Goal: Task Accomplishment & Management: Use online tool/utility

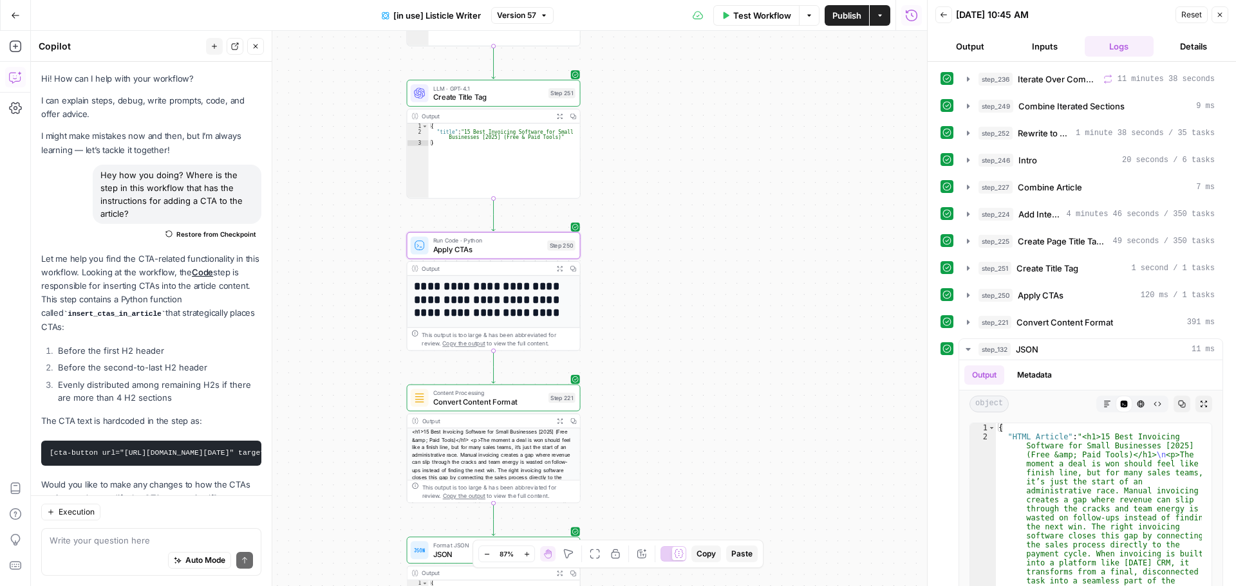
click at [8, 11] on button "Go Back" at bounding box center [15, 15] width 23 height 23
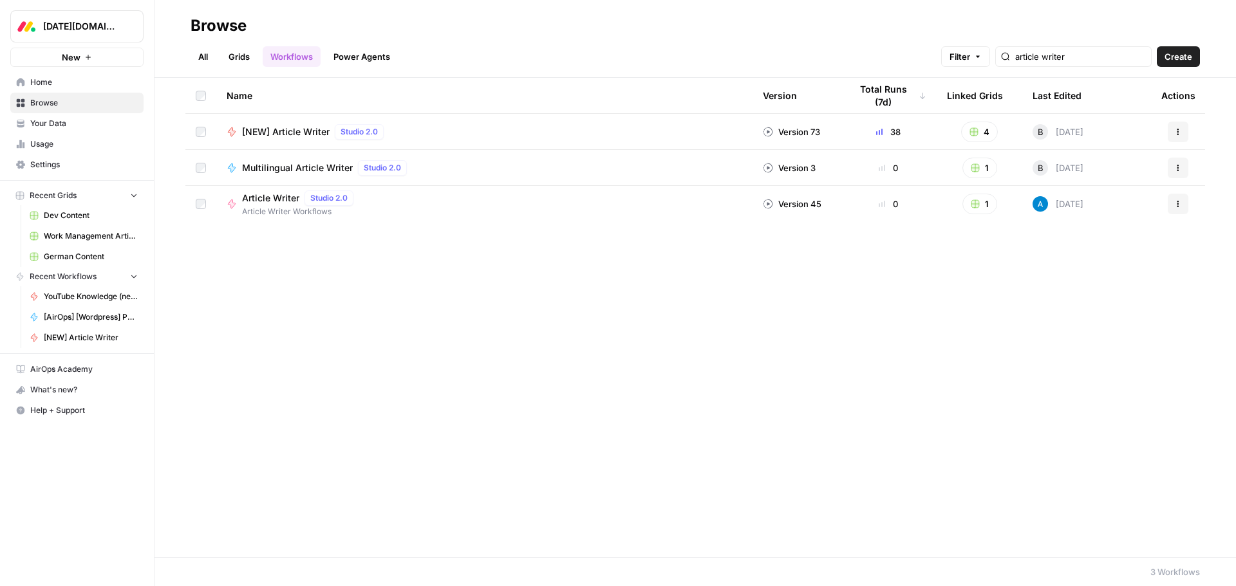
click at [60, 104] on span "Browse" at bounding box center [83, 103] width 107 height 12
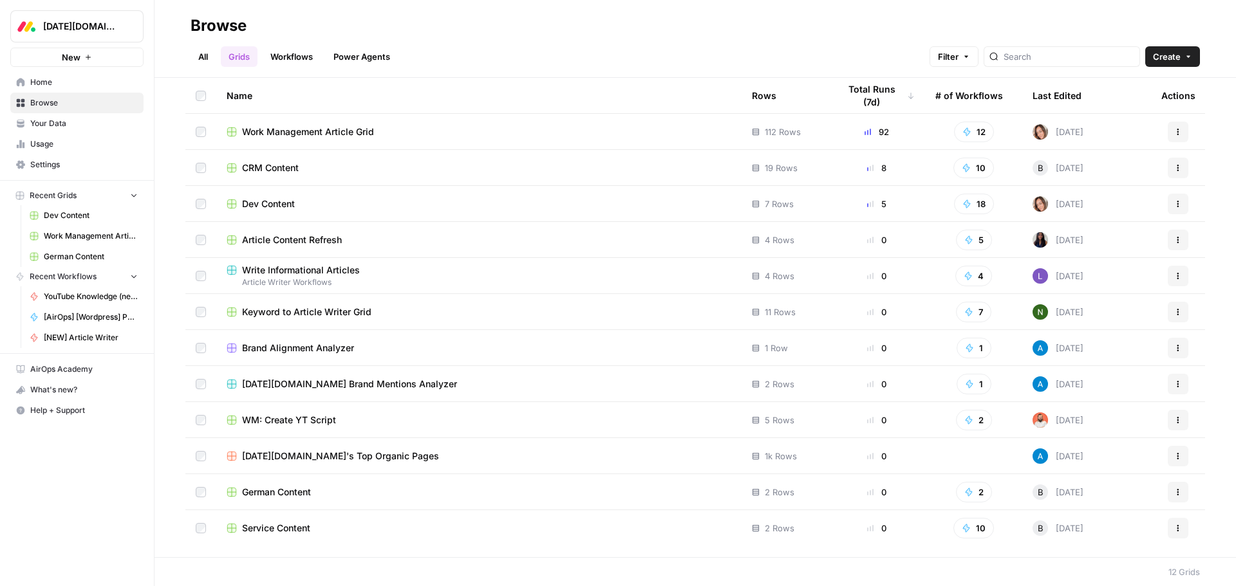
click at [314, 129] on span "Work Management Article Grid" at bounding box center [308, 132] width 132 height 13
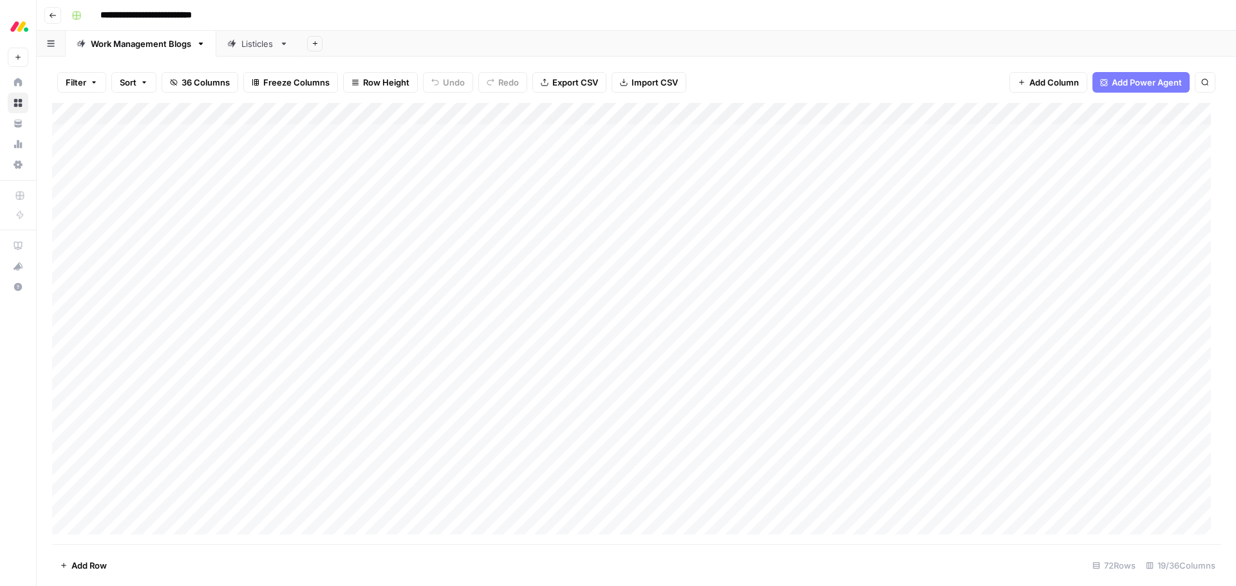
click at [248, 50] on link "Listicles" at bounding box center [257, 44] width 83 height 26
click at [796, 113] on div "Add Column" at bounding box center [636, 324] width 1168 height 442
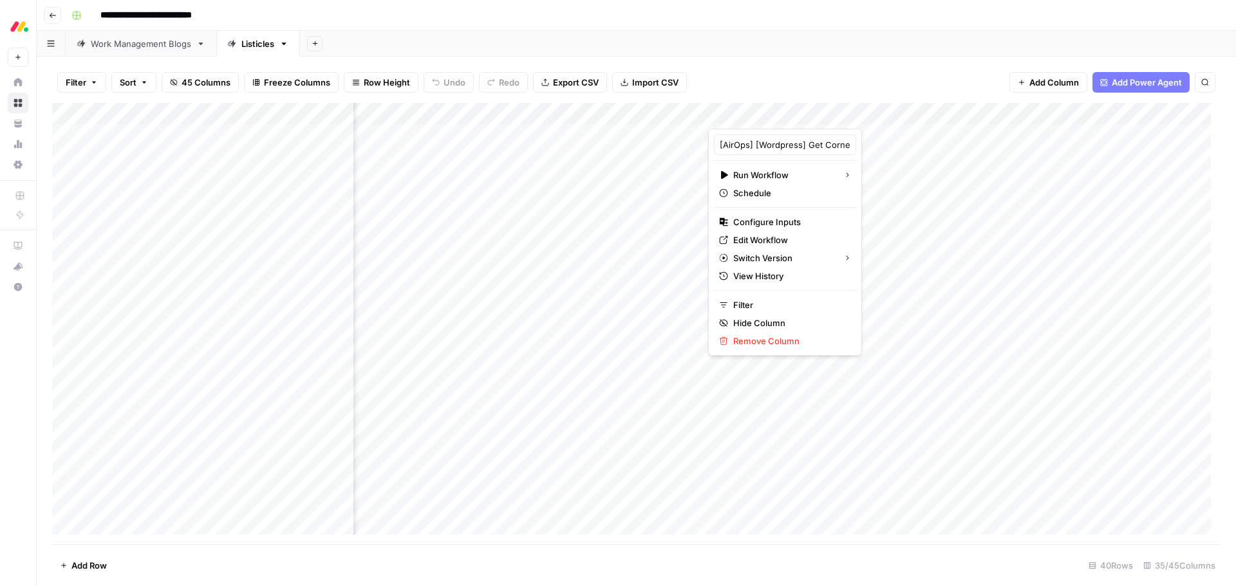
click at [856, 88] on div "Filter Sort 45 Columns Freeze Columns Row Height Undo Redo Export CSV Import CS…" at bounding box center [636, 82] width 1168 height 41
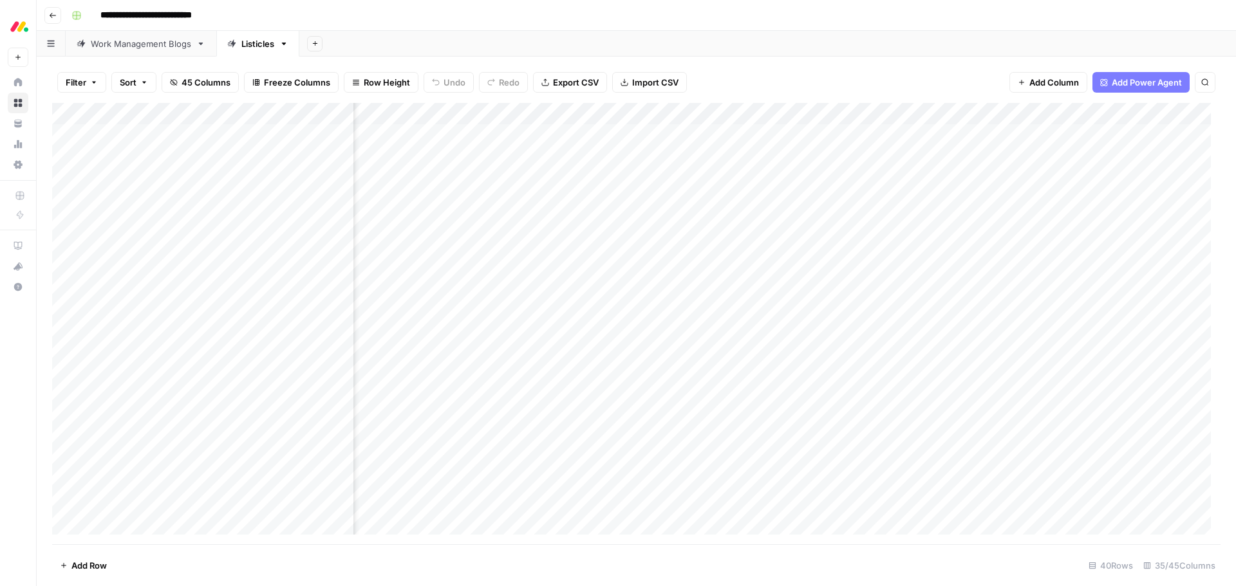
click at [930, 112] on div "Add Column" at bounding box center [636, 324] width 1168 height 442
click at [907, 237] on span "Remove Column" at bounding box center [905, 240] width 113 height 13
click at [579, 131] on span "Delete" at bounding box center [572, 133] width 28 height 13
click at [929, 115] on div "Add Column" at bounding box center [636, 324] width 1168 height 442
click at [901, 234] on span "Remove Column" at bounding box center [905, 240] width 113 height 13
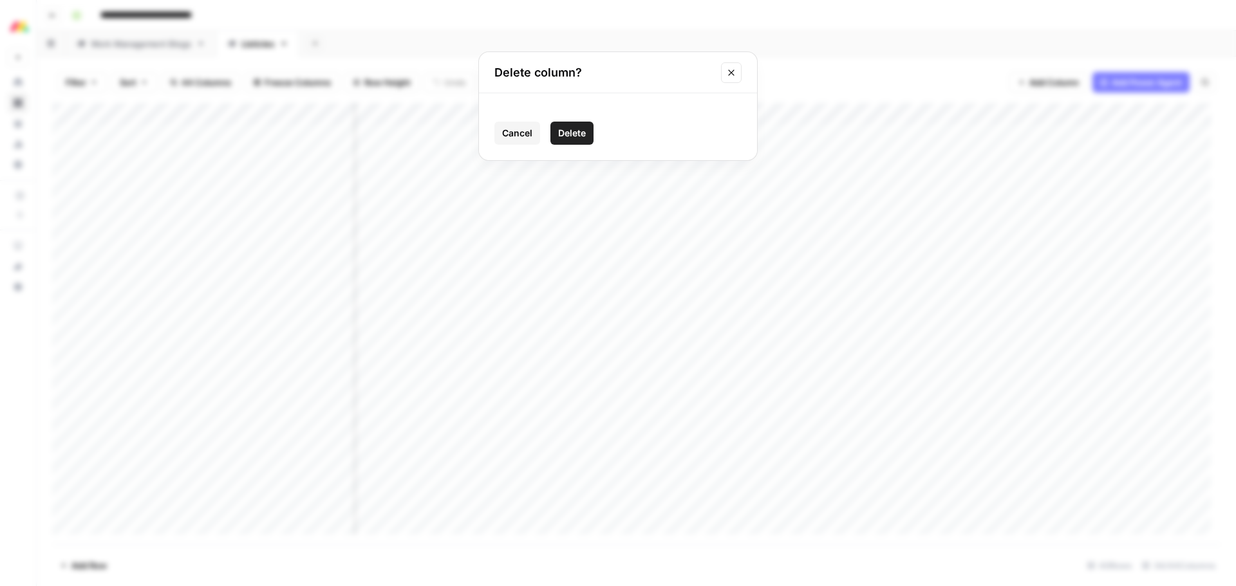
click at [569, 135] on span "Delete" at bounding box center [572, 133] width 28 height 13
click at [931, 116] on div "Add Column" at bounding box center [636, 324] width 1168 height 442
click at [913, 237] on span "Remove Column" at bounding box center [905, 240] width 113 height 13
click at [579, 135] on span "Delete" at bounding box center [572, 133] width 28 height 13
click at [928, 115] on div "Add Column" at bounding box center [636, 324] width 1168 height 442
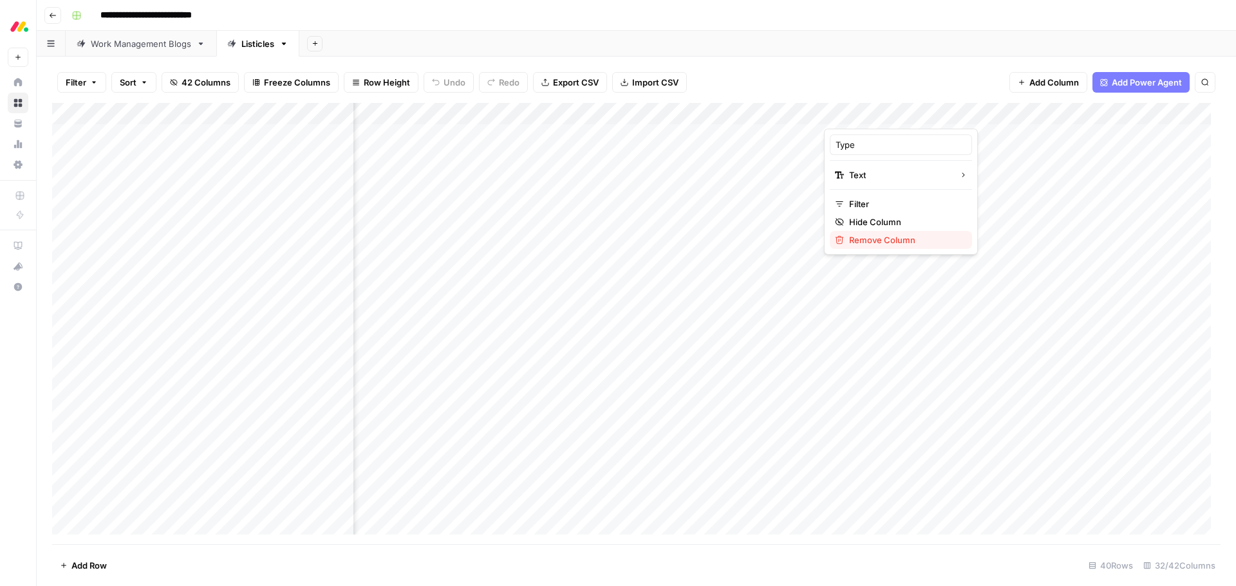
click at [895, 241] on span "Remove Column" at bounding box center [905, 240] width 113 height 13
click at [586, 136] on span "Delete" at bounding box center [572, 133] width 28 height 13
click at [929, 118] on div "Add Column" at bounding box center [636, 324] width 1168 height 442
click at [915, 75] on div "Filter Sort 41 Columns Freeze Columns Row Height Undo Redo Export CSV Import CS…" at bounding box center [636, 82] width 1168 height 41
click at [1049, 113] on div "Add Column" at bounding box center [636, 324] width 1168 height 442
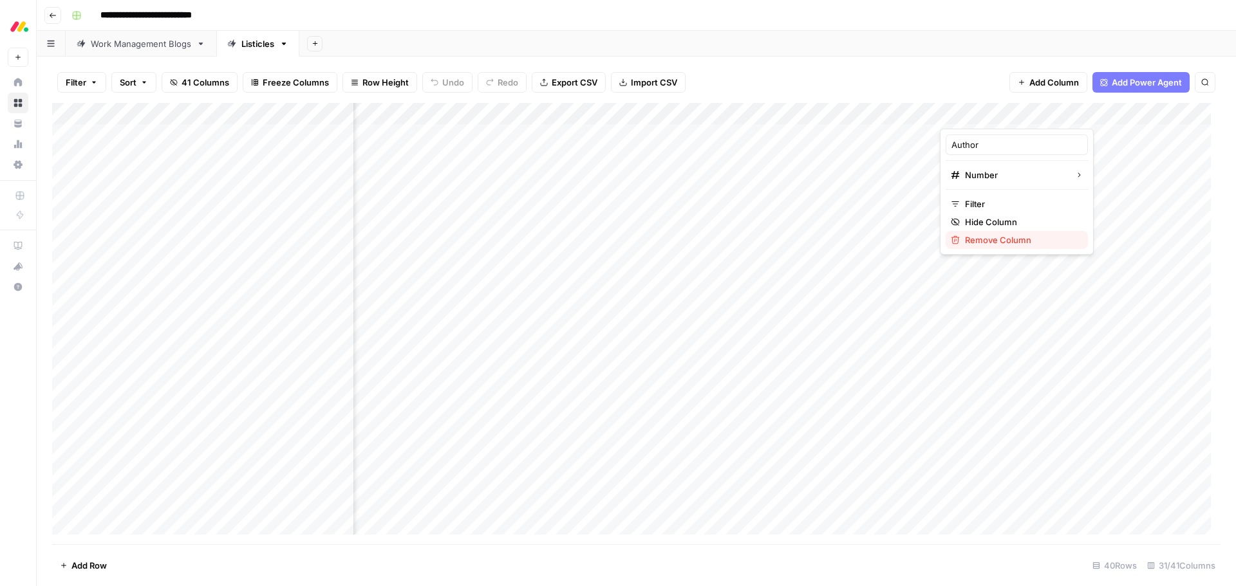
click at [1018, 239] on span "Remove Column" at bounding box center [1021, 240] width 113 height 13
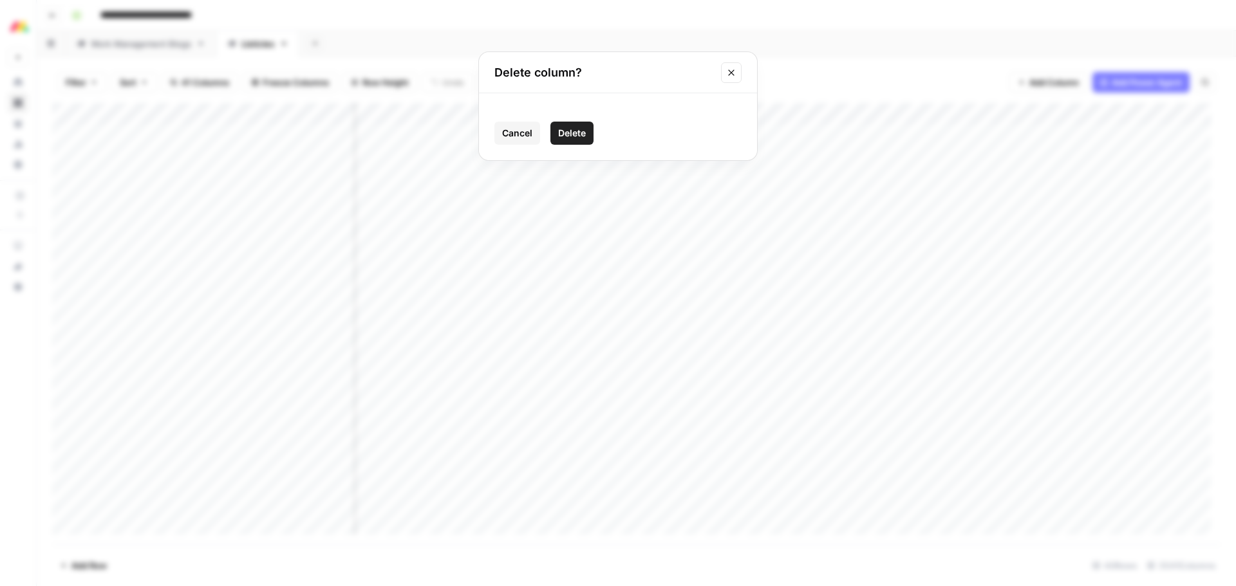
click at [575, 135] on span "Delete" at bounding box center [572, 133] width 28 height 13
click at [1045, 117] on div "Add Column" at bounding box center [636, 324] width 1168 height 442
click at [1023, 239] on span "Remove Column" at bounding box center [1021, 240] width 113 height 13
click at [584, 135] on span "Delete" at bounding box center [572, 133] width 28 height 13
click at [1045, 115] on div "Add Column" at bounding box center [636, 324] width 1168 height 442
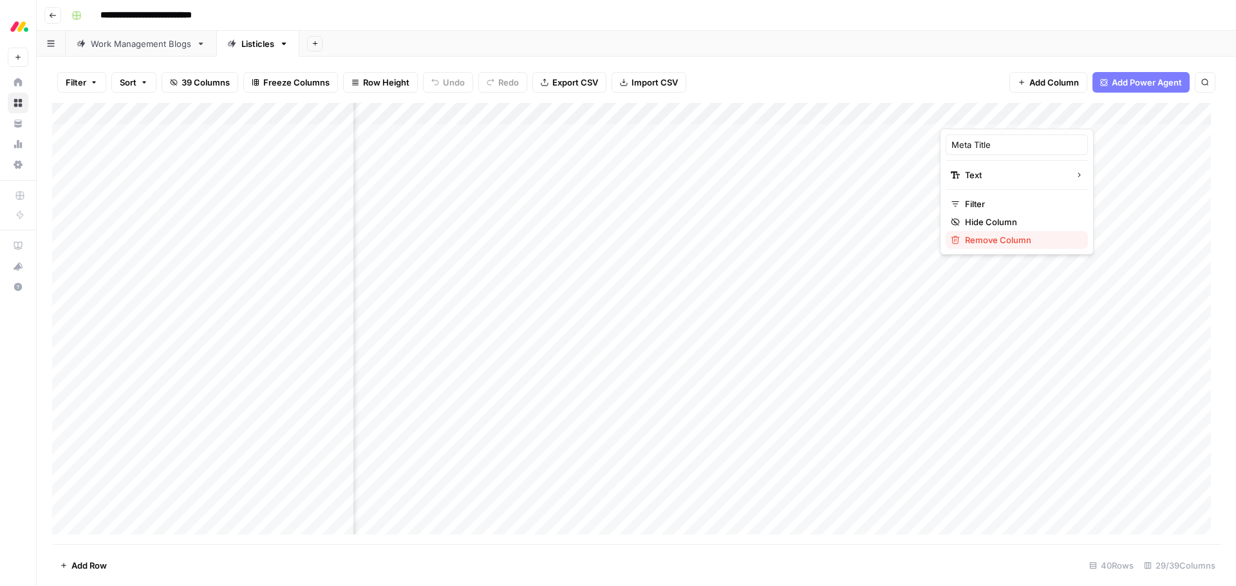
click at [1026, 244] on span "Remove Column" at bounding box center [1021, 240] width 113 height 13
click at [580, 133] on span "Delete" at bounding box center [572, 133] width 28 height 13
click at [1045, 111] on div "Add Column" at bounding box center [636, 324] width 1168 height 442
click at [998, 234] on span "Remove Column" at bounding box center [1021, 240] width 113 height 13
click at [571, 127] on span "Delete" at bounding box center [572, 133] width 28 height 13
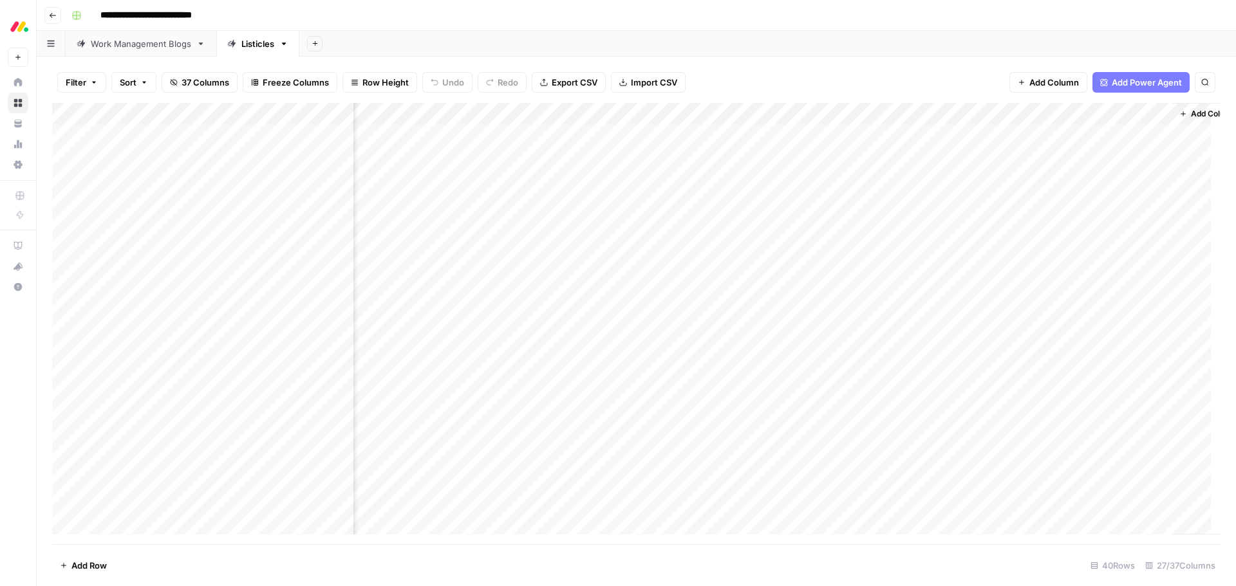
click at [1045, 111] on div "Add Column" at bounding box center [636, 324] width 1168 height 442
click at [1016, 237] on span "Remove Column" at bounding box center [1021, 240] width 113 height 13
click at [580, 127] on span "Delete" at bounding box center [572, 133] width 28 height 13
click at [1130, 115] on div "Add Column" at bounding box center [636, 324] width 1168 height 442
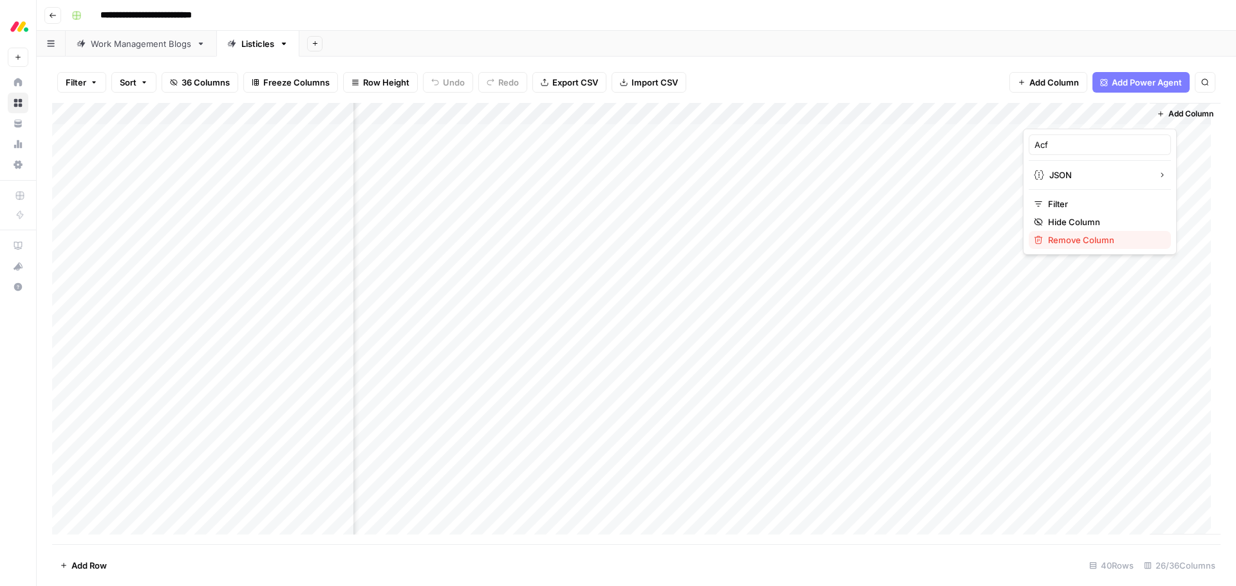
click at [1111, 238] on span "Remove Column" at bounding box center [1104, 240] width 113 height 13
click at [583, 133] on span "Delete" at bounding box center [572, 133] width 28 height 13
click at [1173, 114] on span "Add Column" at bounding box center [1190, 114] width 45 height 12
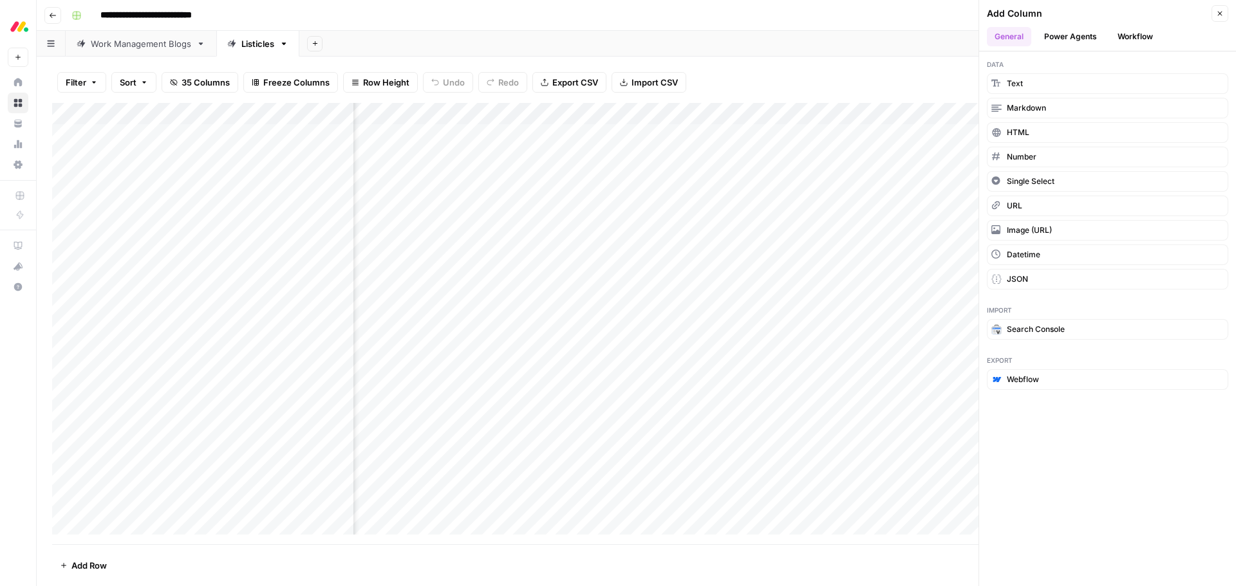
click at [1134, 37] on button "Workflow" at bounding box center [1135, 36] width 51 height 19
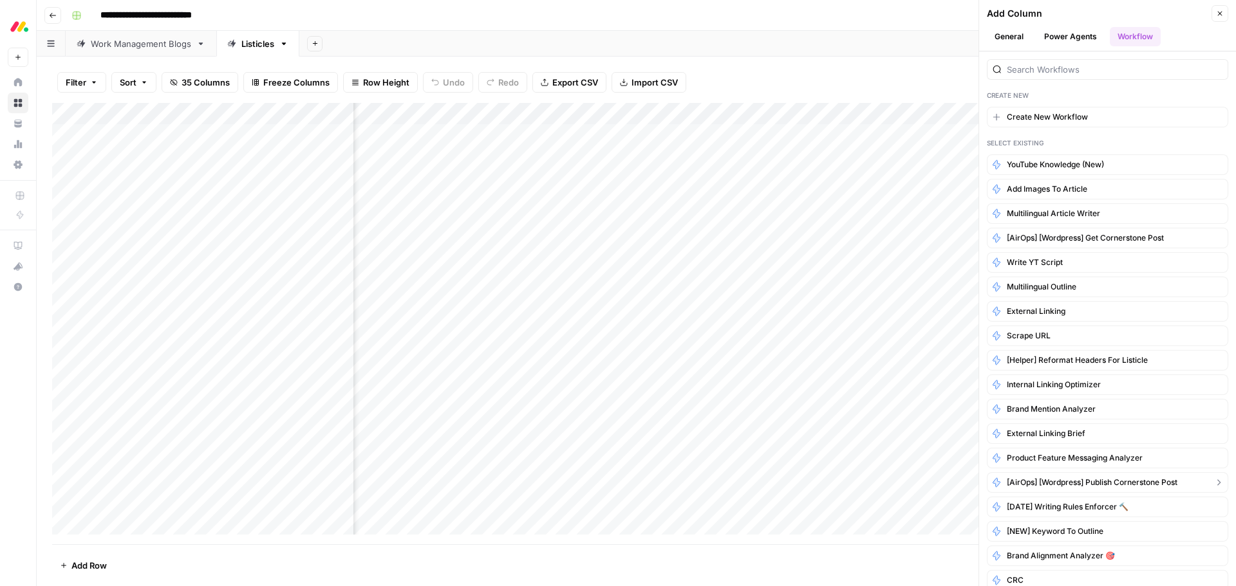
click at [1133, 481] on span "[AirOps] [Wordpress] Publish Cornerstone Post" at bounding box center [1092, 483] width 171 height 12
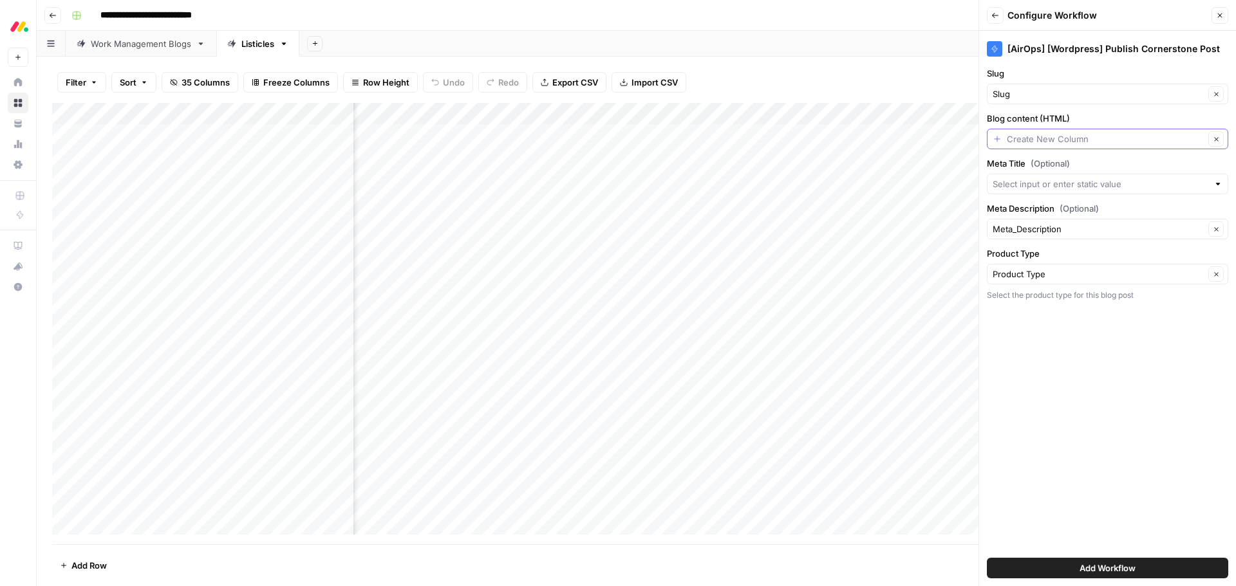
click at [1060, 136] on input "Blog content (HTML)" at bounding box center [1106, 139] width 198 height 13
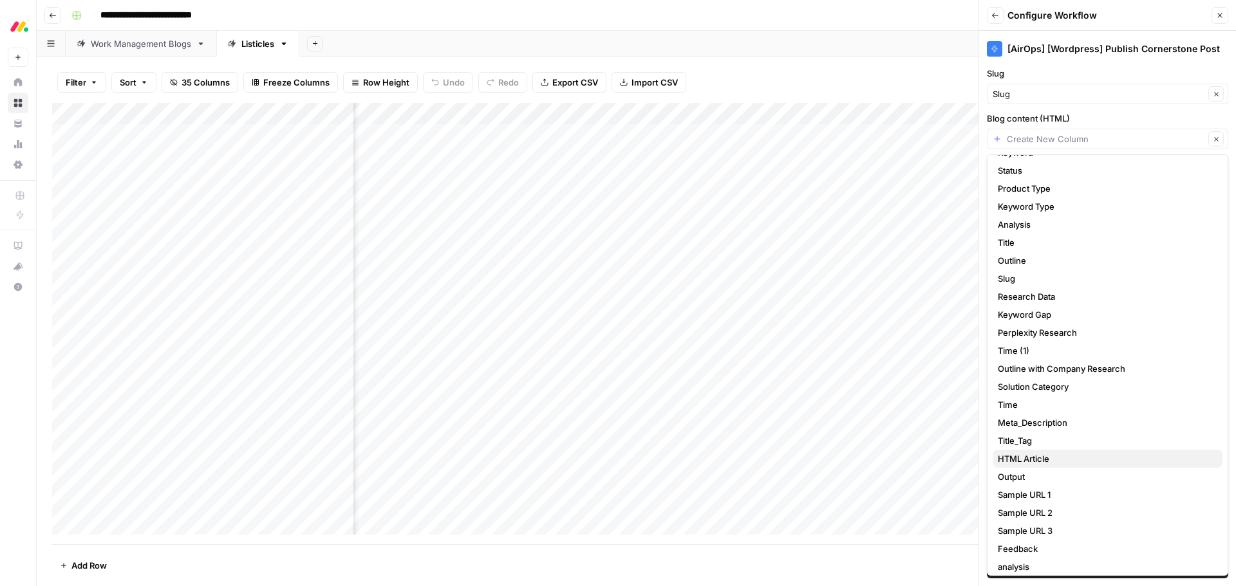
scroll to position [64, 0]
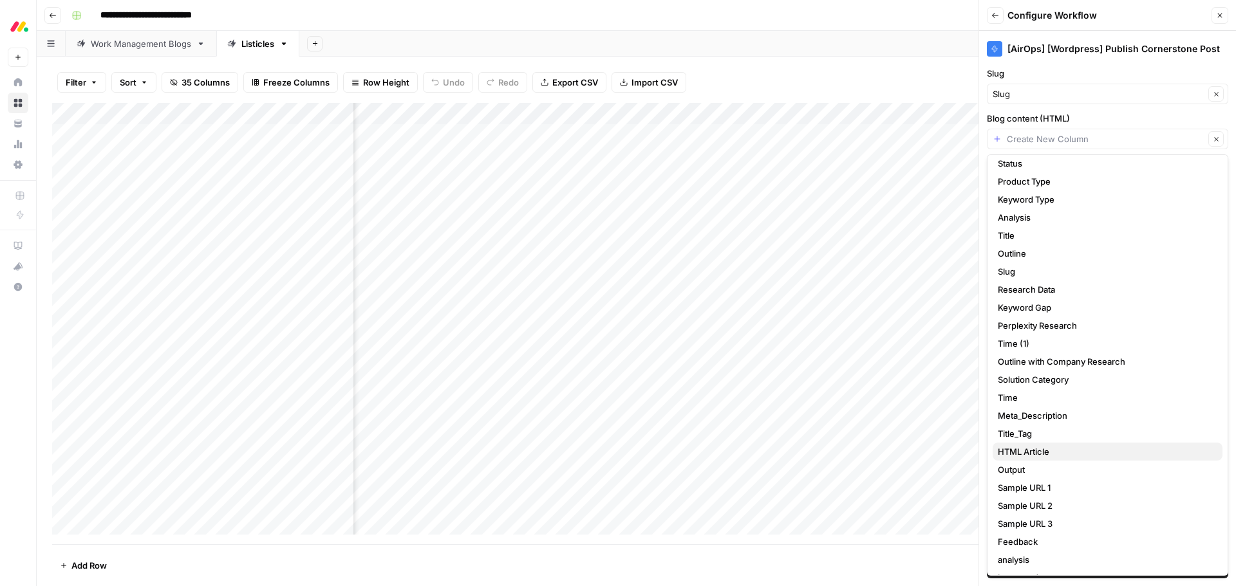
click at [1066, 450] on span "HTML Article" at bounding box center [1105, 451] width 214 height 13
type input "HTML Article"
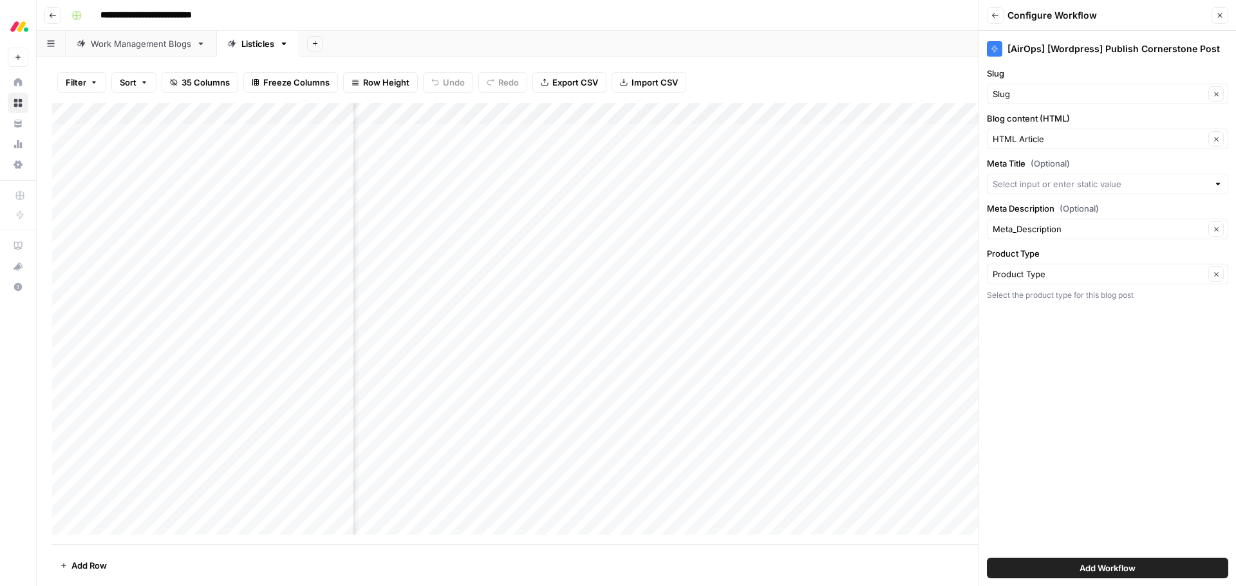
scroll to position [0, 410]
click at [1080, 186] on input "Meta Title (Optional)" at bounding box center [1101, 184] width 216 height 13
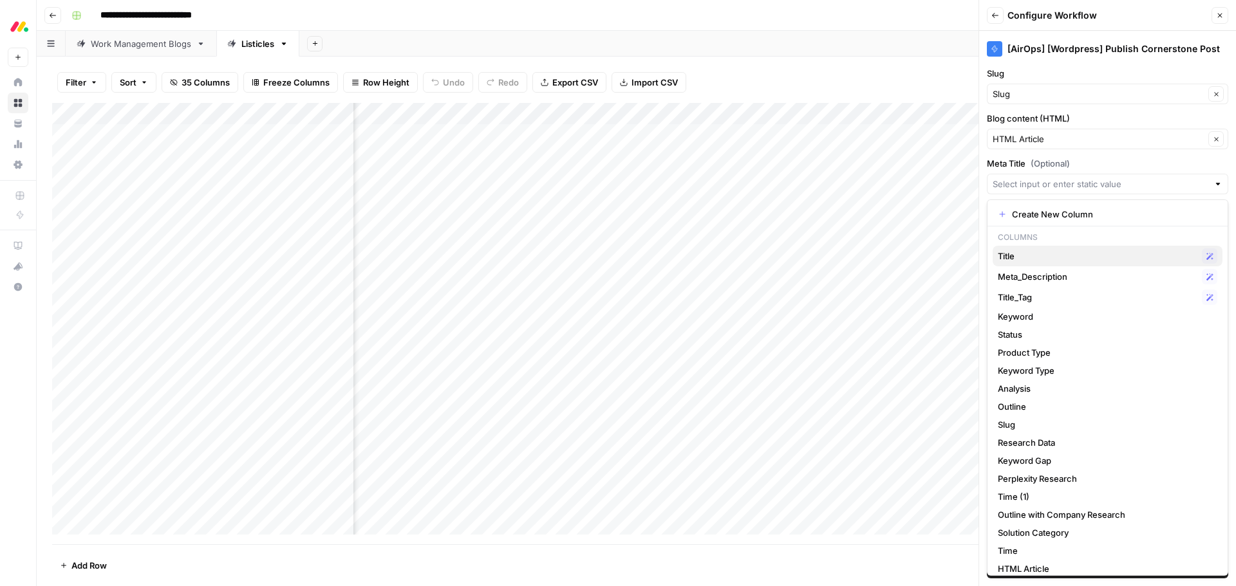
click at [1049, 255] on span "Title" at bounding box center [1097, 256] width 199 height 13
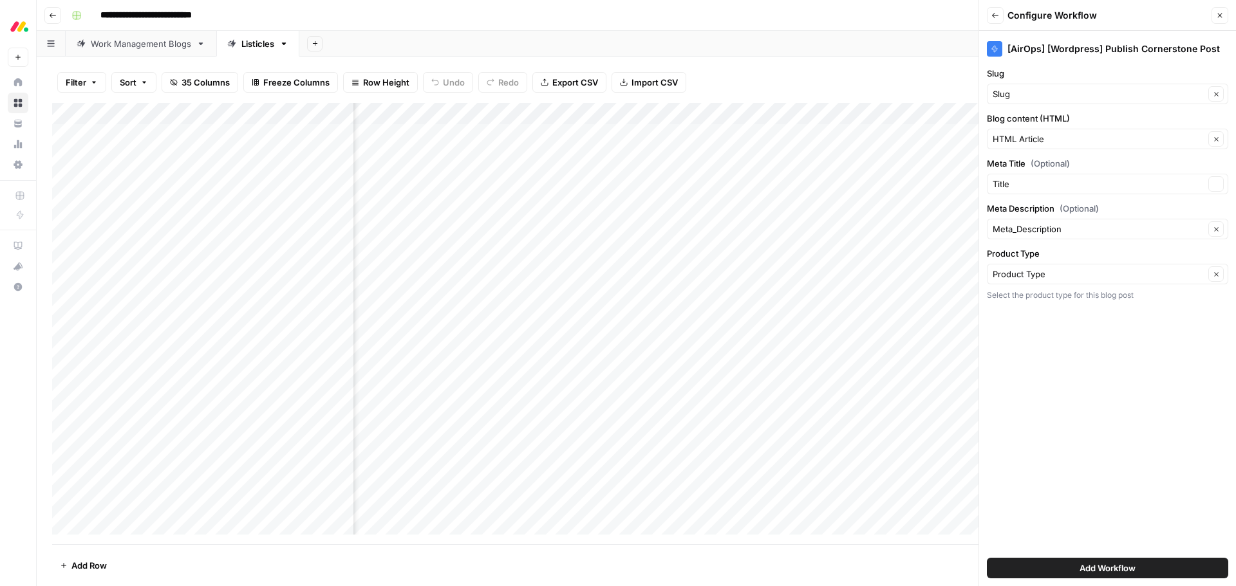
type input "Title"
drag, startPoint x: 1093, startPoint y: 564, endPoint x: 1099, endPoint y: 550, distance: 15.9
click at [1093, 564] on span "Add Workflow" at bounding box center [1107, 568] width 56 height 13
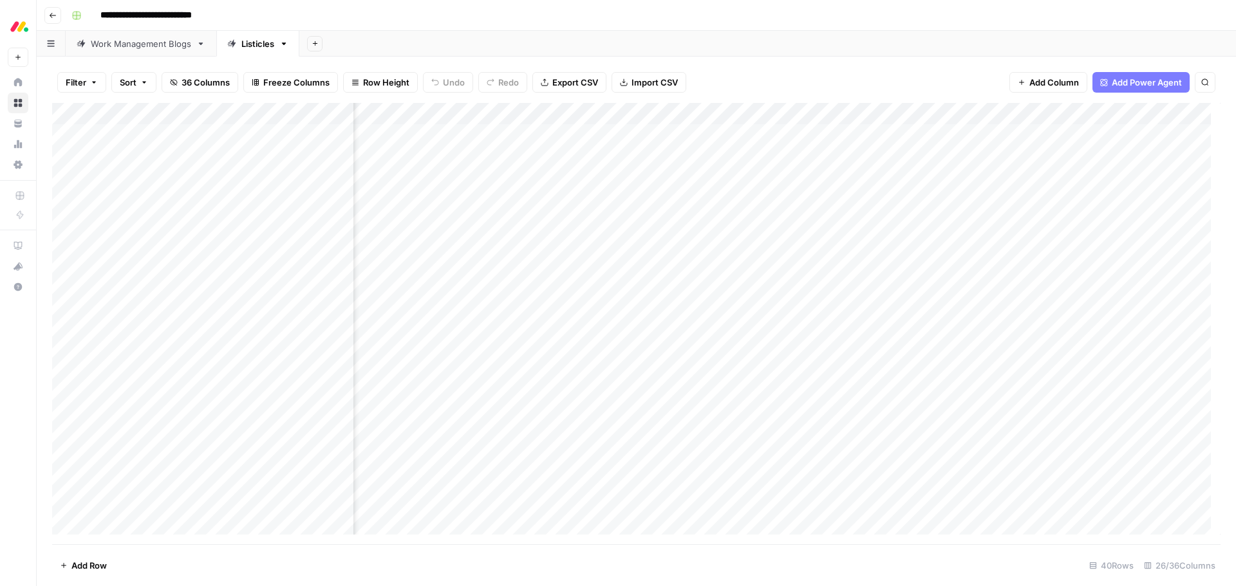
scroll to position [0, 2176]
click at [879, 112] on div "Add Column" at bounding box center [636, 324] width 1168 height 442
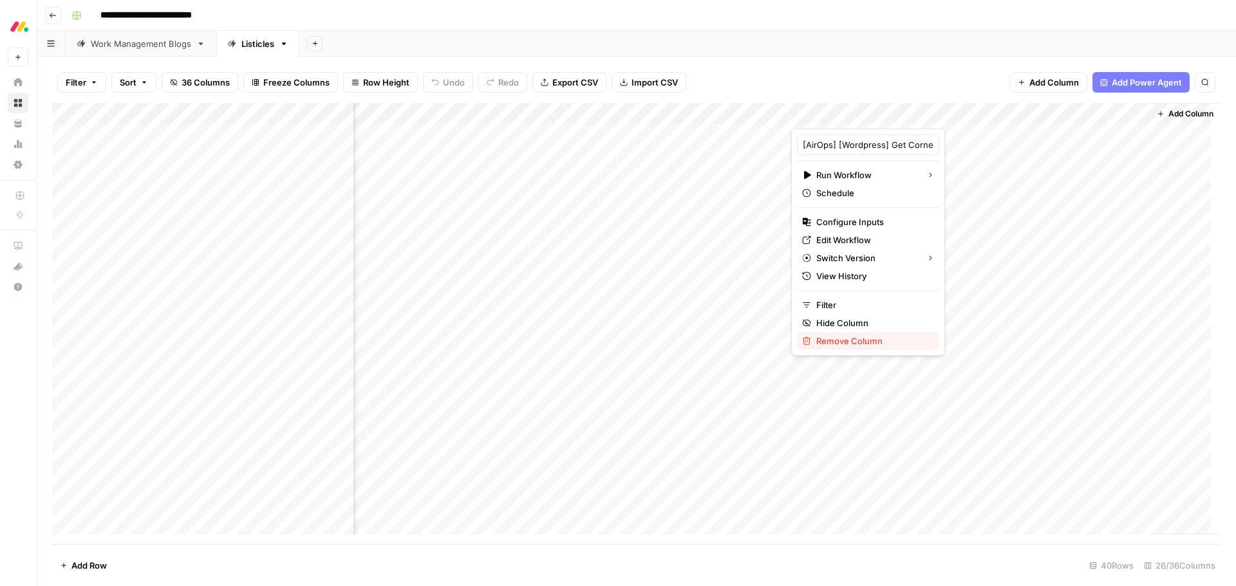
click at [855, 347] on span "Remove Column" at bounding box center [872, 341] width 113 height 13
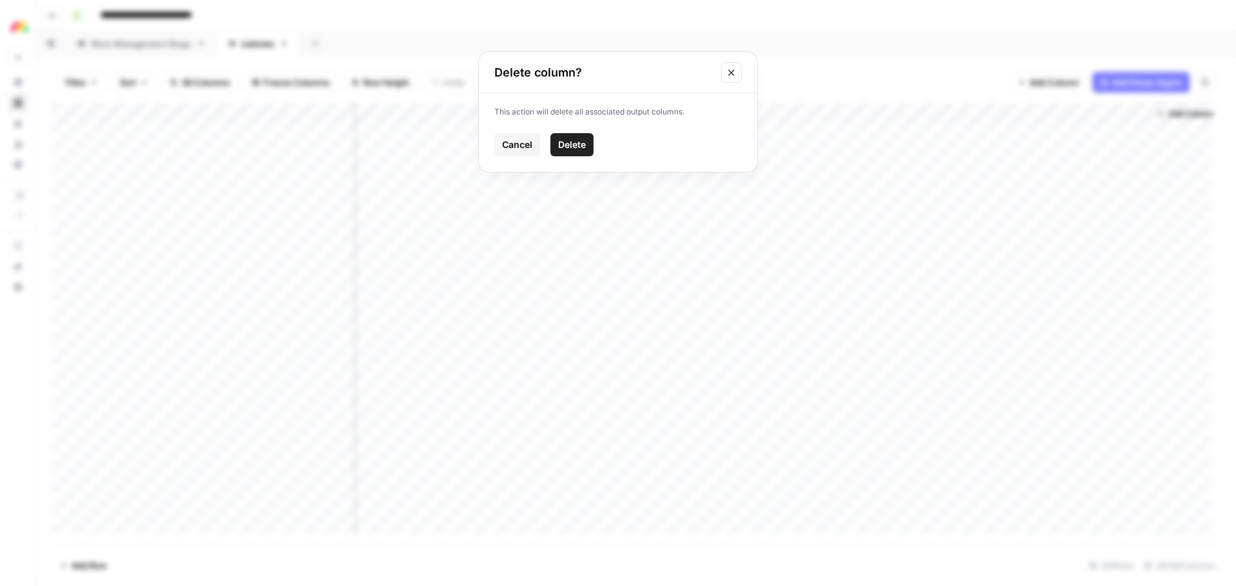
click at [578, 136] on button "Delete" at bounding box center [571, 144] width 43 height 23
drag, startPoint x: 1074, startPoint y: 112, endPoint x: 958, endPoint y: 115, distance: 116.5
click at [958, 115] on div "Add Column" at bounding box center [636, 324] width 1168 height 442
click at [1171, 178] on div "Add Column" at bounding box center [1185, 319] width 71 height 432
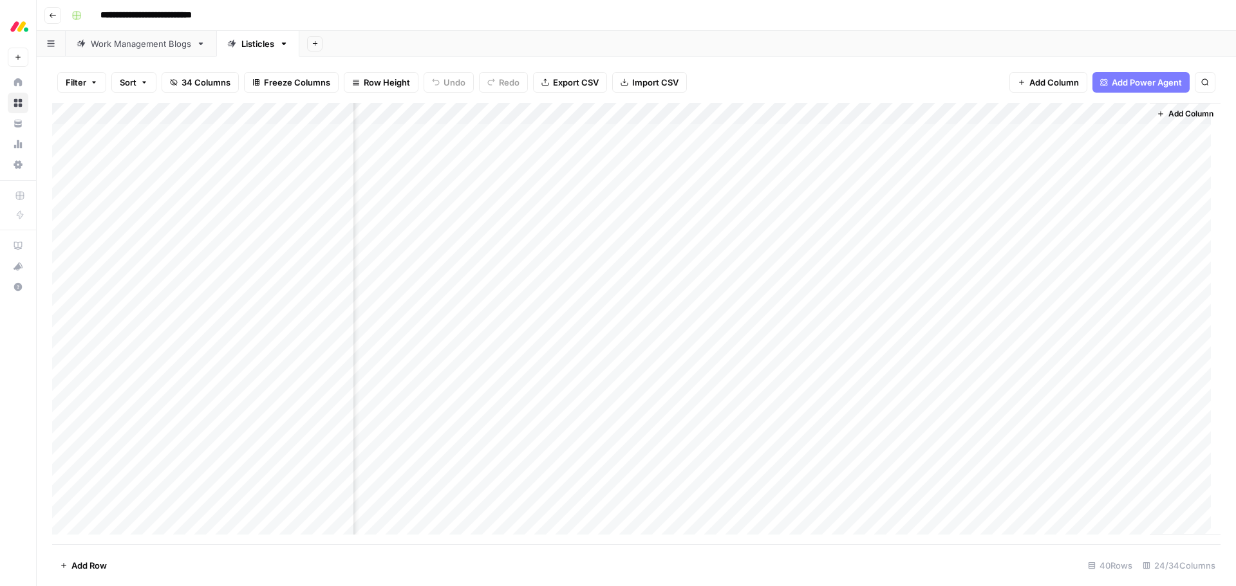
click at [1048, 377] on div "Add Column" at bounding box center [636, 324] width 1168 height 442
click at [969, 376] on div "Add Column" at bounding box center [636, 324] width 1168 height 442
click at [451, 402] on div "Add Column" at bounding box center [636, 324] width 1168 height 442
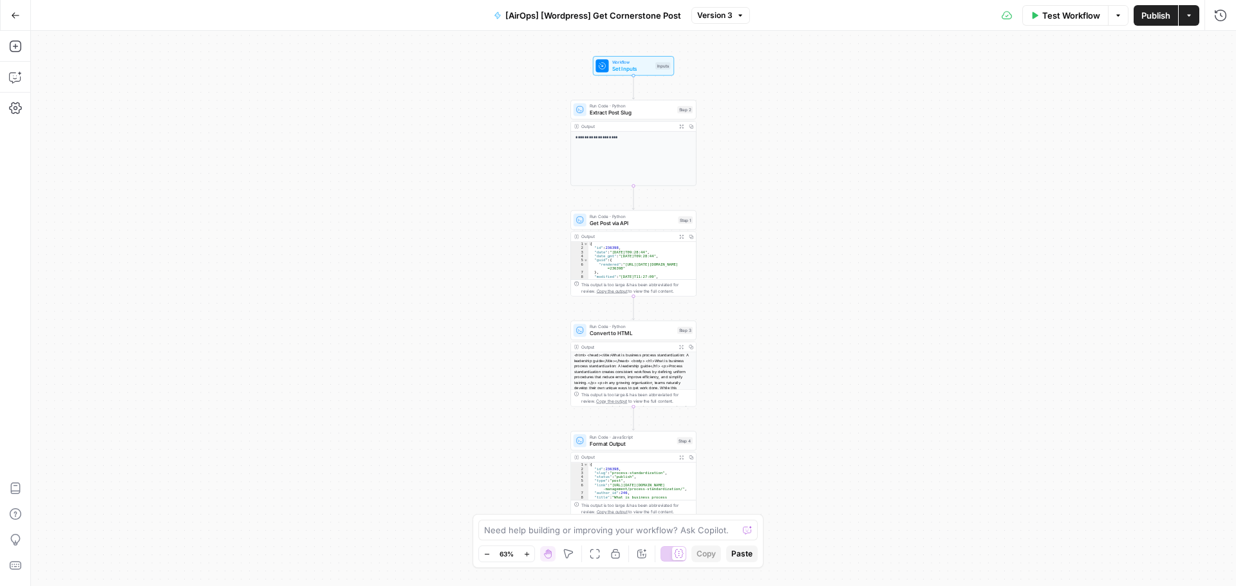
click at [737, 16] on icon "button" at bounding box center [740, 16] width 8 height 8
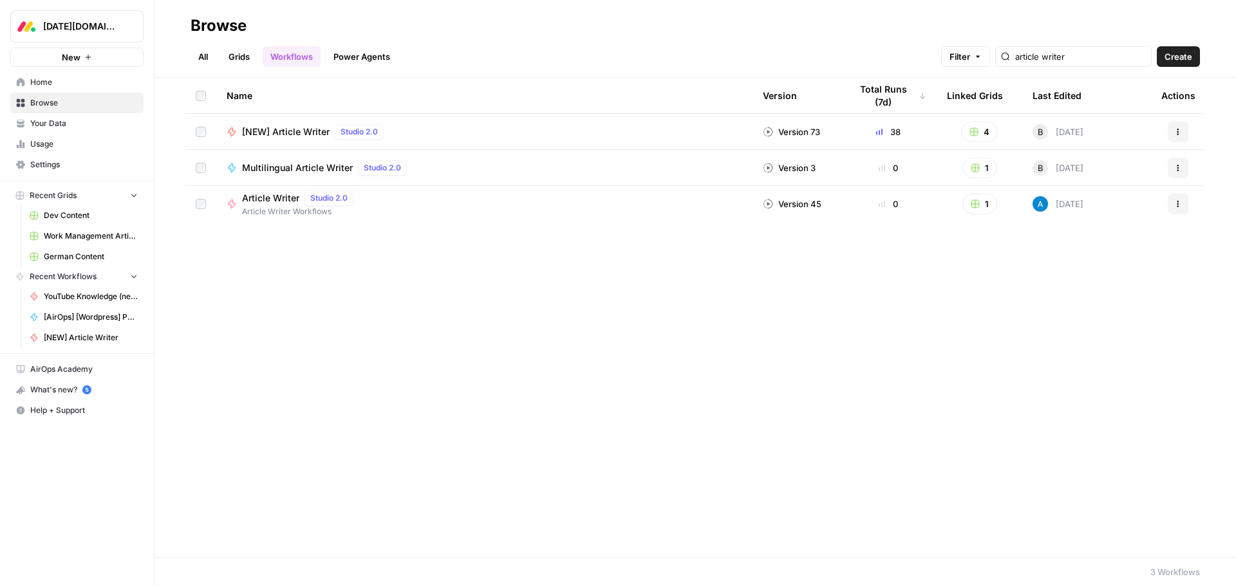
click at [73, 105] on span "Browse" at bounding box center [83, 103] width 107 height 12
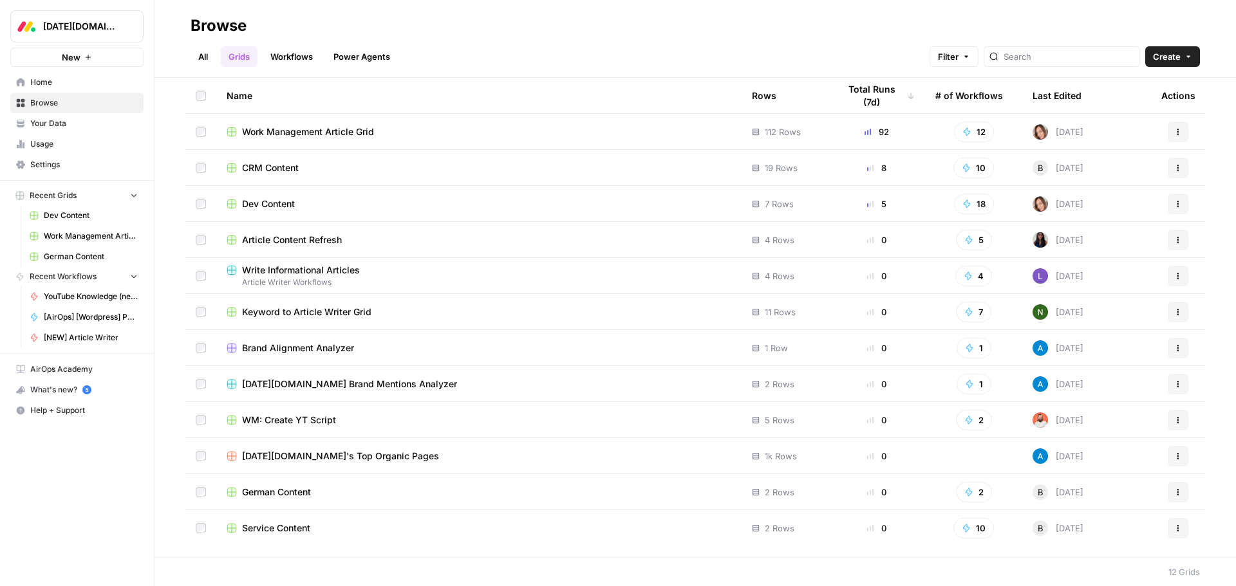
click at [319, 131] on span "Work Management Article Grid" at bounding box center [308, 132] width 132 height 13
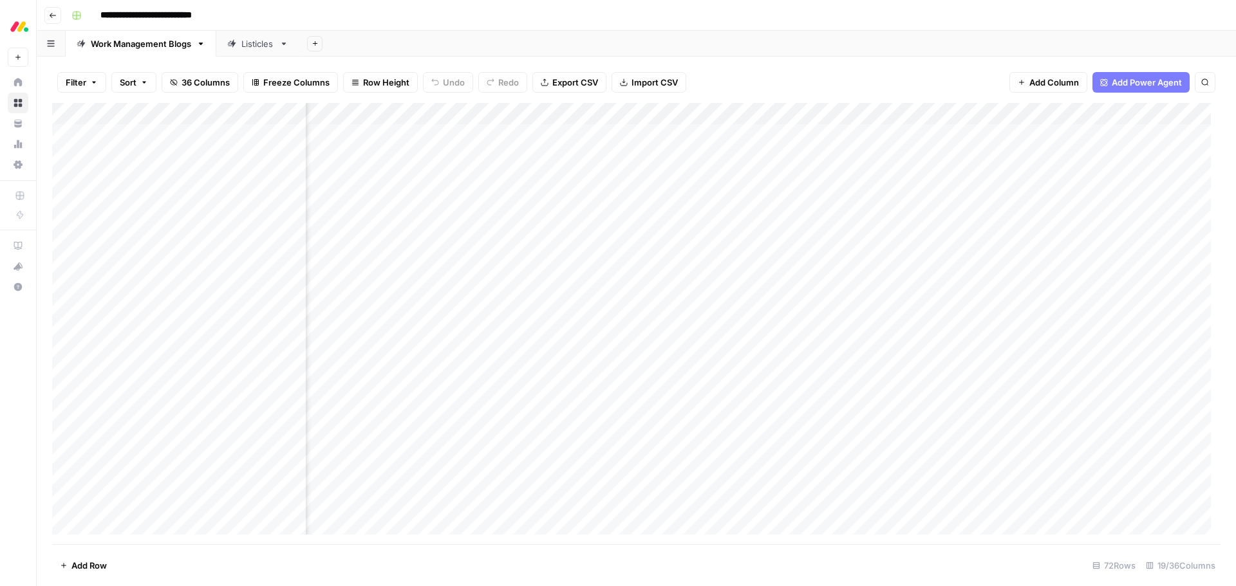
scroll to position [0, 1243]
click at [848, 114] on div "Add Column" at bounding box center [636, 324] width 1168 height 442
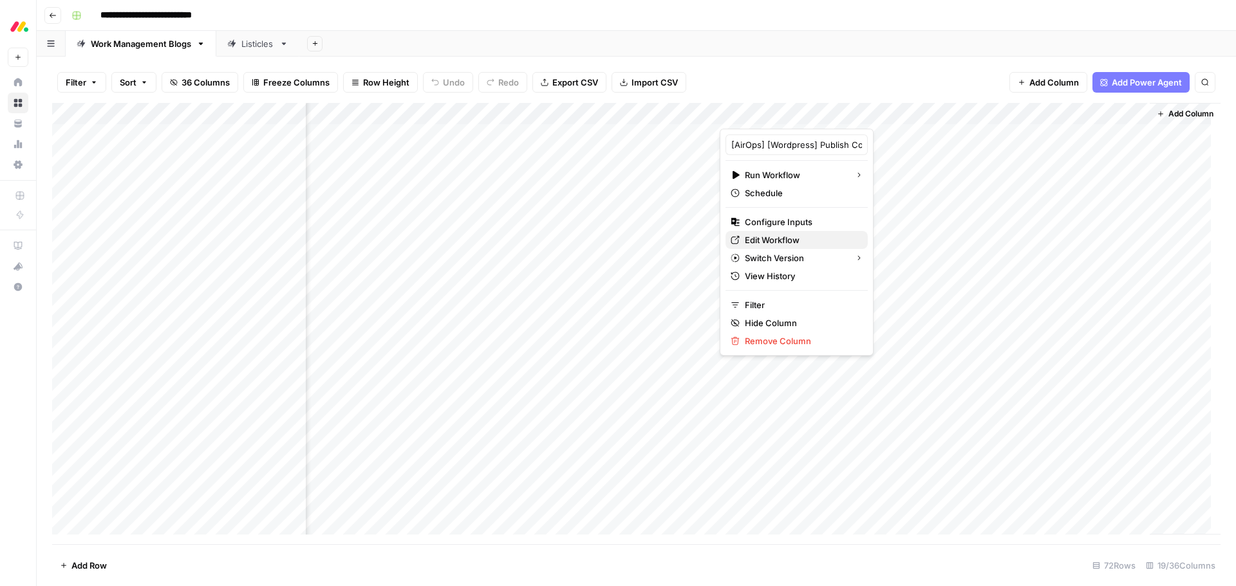
drag, startPoint x: 776, startPoint y: 246, endPoint x: 763, endPoint y: 239, distance: 14.4
click at [763, 239] on span "Edit Workflow" at bounding box center [801, 240] width 113 height 13
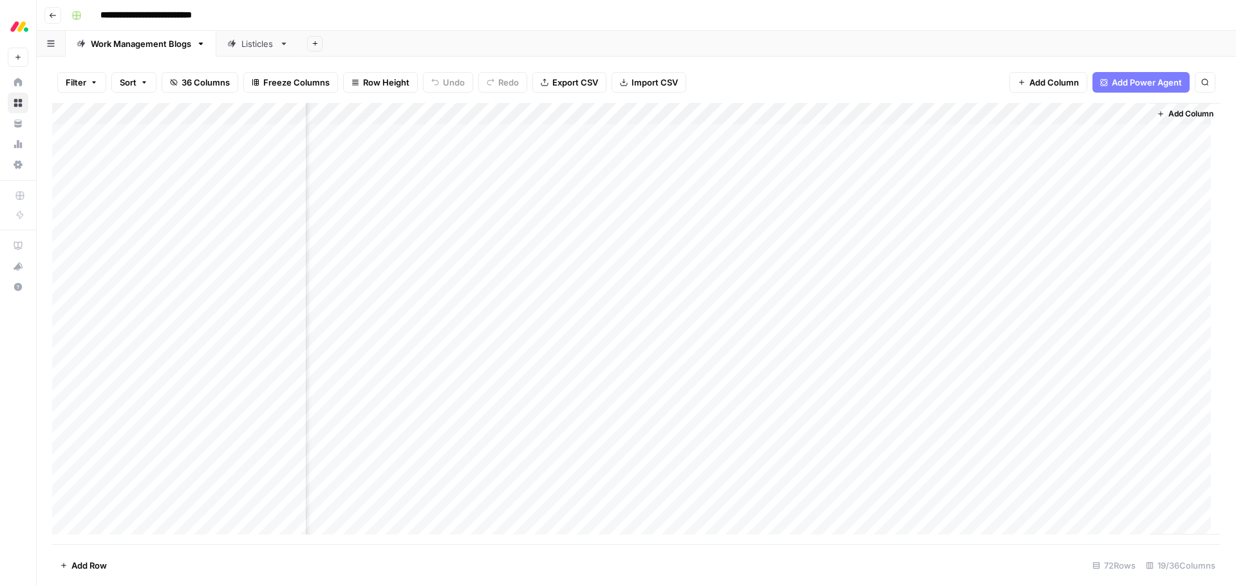
click at [849, 115] on div "Add Column" at bounding box center [636, 324] width 1168 height 442
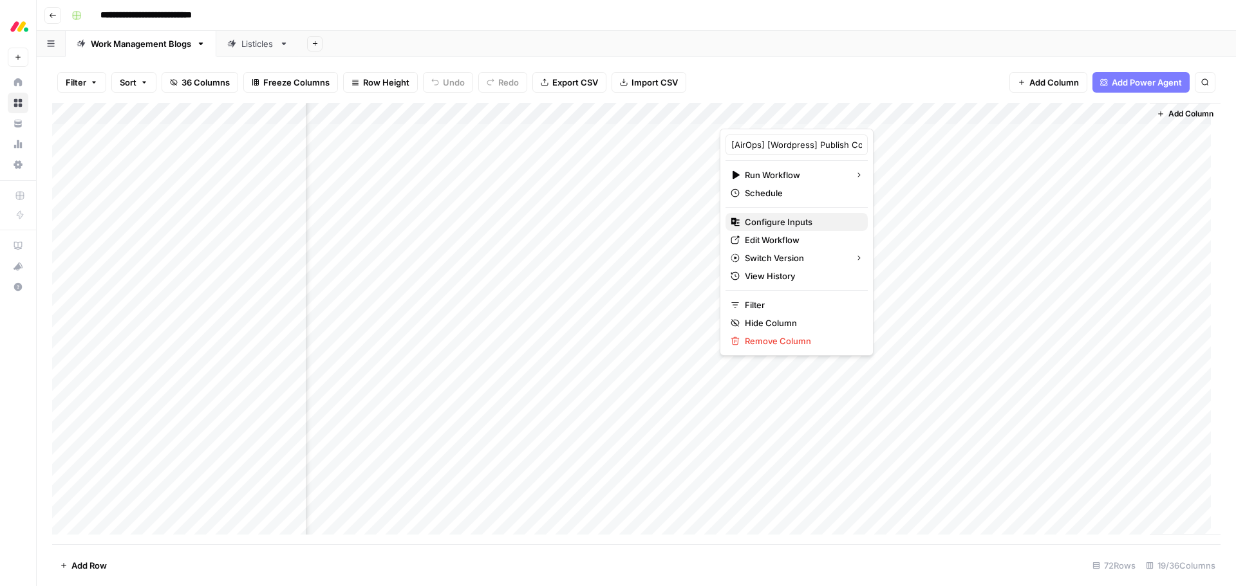
click at [806, 221] on span "Configure Inputs" at bounding box center [801, 222] width 113 height 13
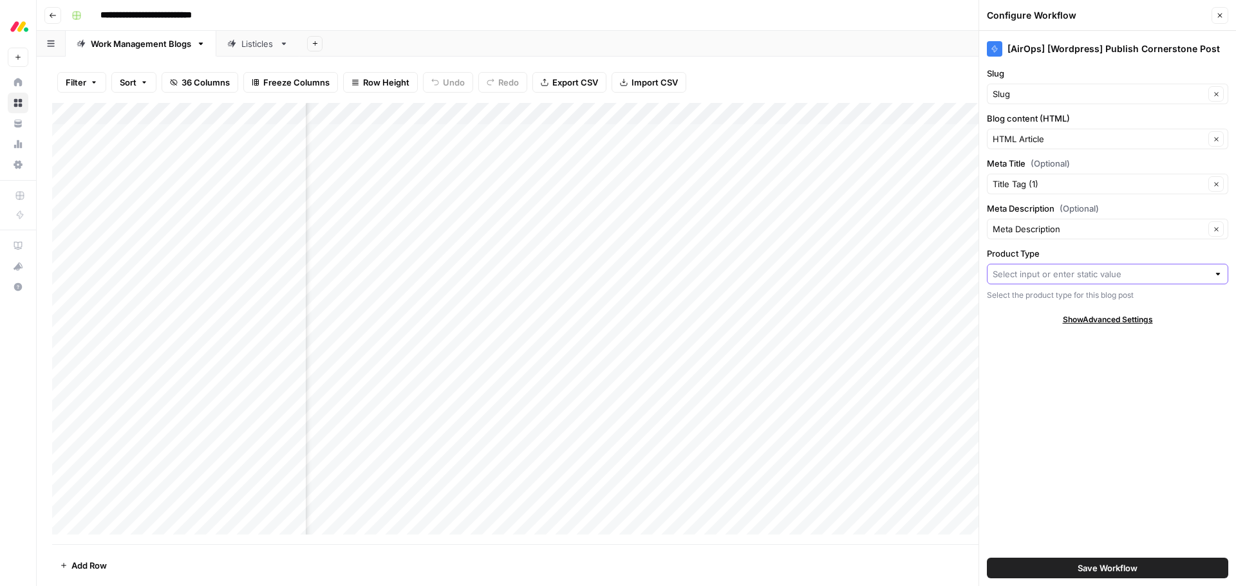
click at [1170, 277] on input "Product Type" at bounding box center [1101, 274] width 216 height 13
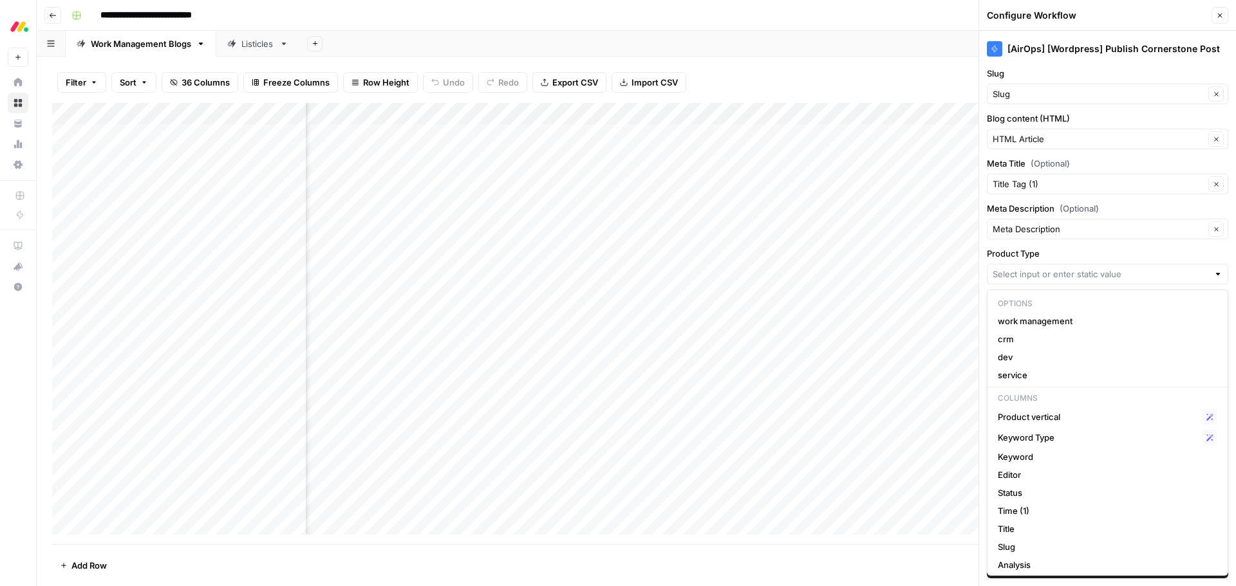
scroll to position [0, 0]
click at [1064, 414] on span "Product vertical" at bounding box center [1097, 417] width 199 height 13
type input "Product vertical"
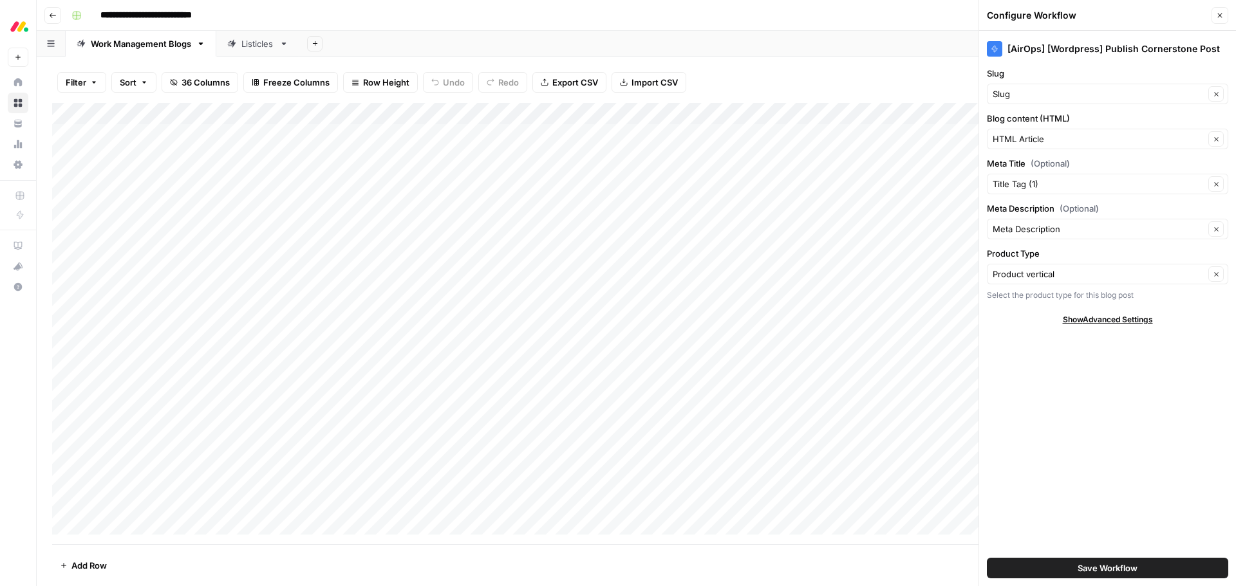
click at [1087, 568] on span "Save Workflow" at bounding box center [1107, 568] width 60 height 13
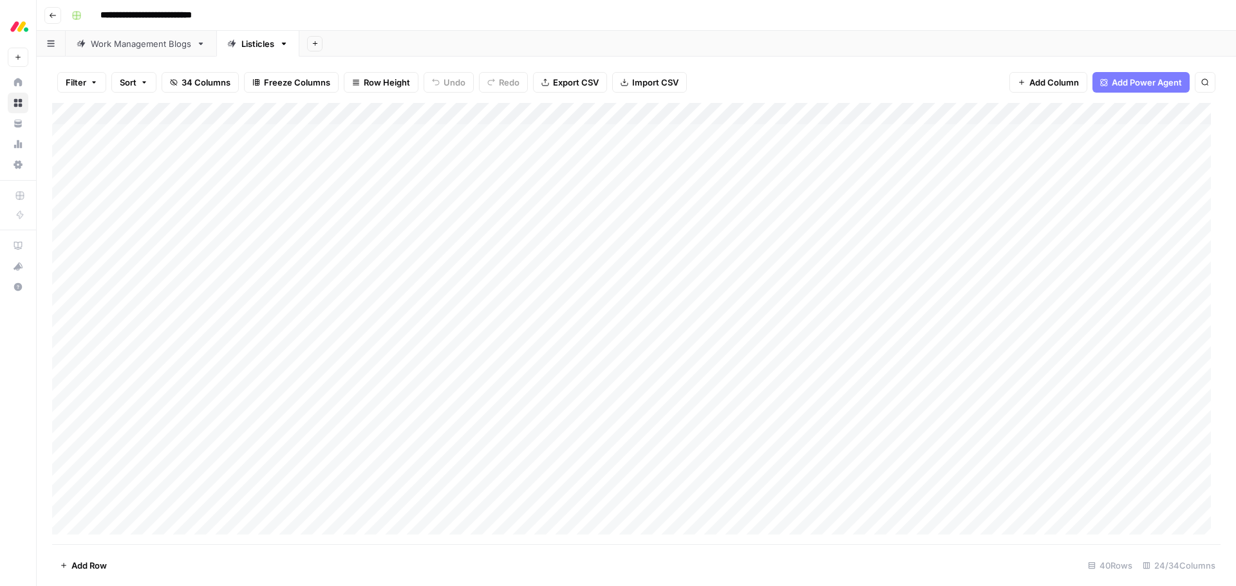
click at [458, 400] on div "Add Column" at bounding box center [636, 324] width 1168 height 442
click at [964, 286] on div "Add Column" at bounding box center [636, 324] width 1168 height 442
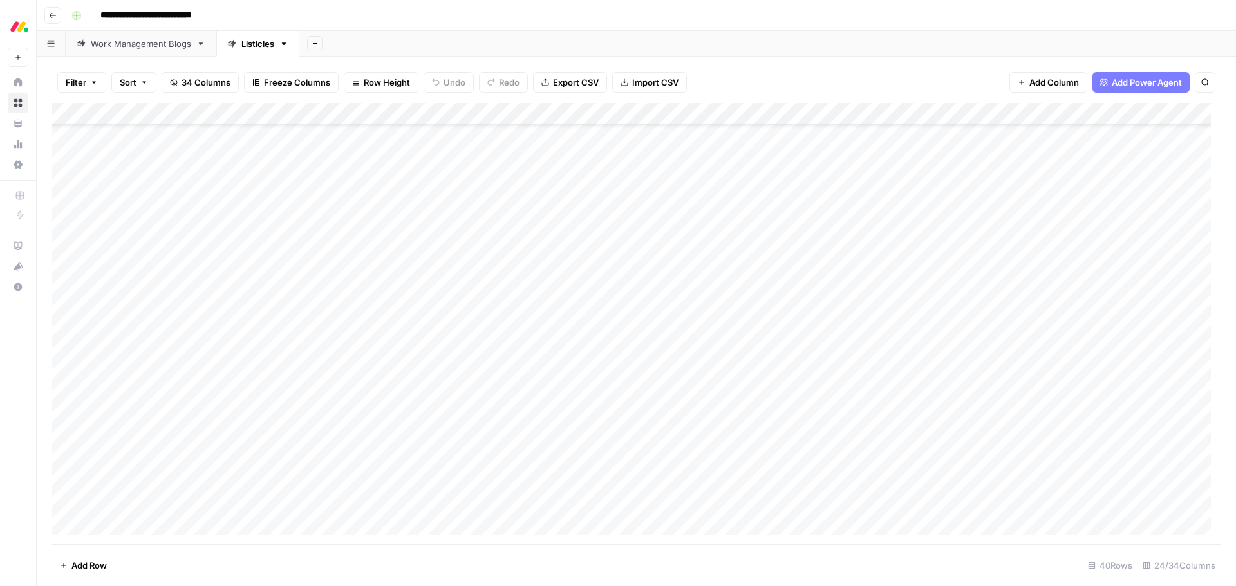
click at [461, 111] on div "Add Column" at bounding box center [636, 324] width 1168 height 442
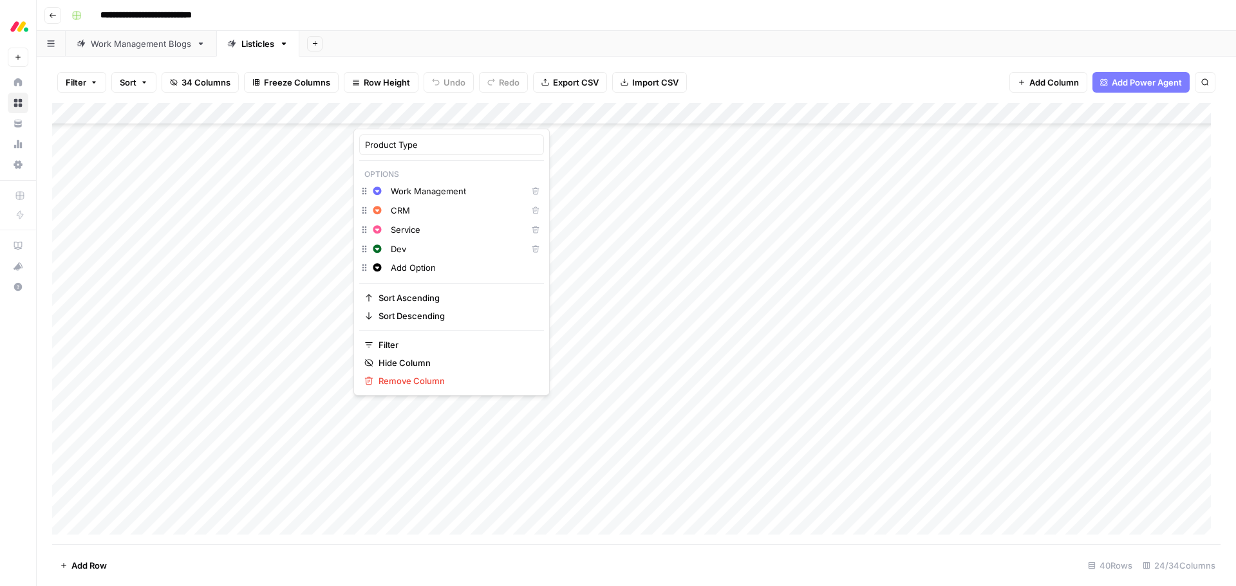
click at [442, 194] on input "Work Management" at bounding box center [456, 191] width 131 height 13
click at [419, 193] on input "Work Management" at bounding box center [456, 191] width 131 height 13
type input "work management"
click at [402, 233] on input "Service" at bounding box center [456, 229] width 131 height 13
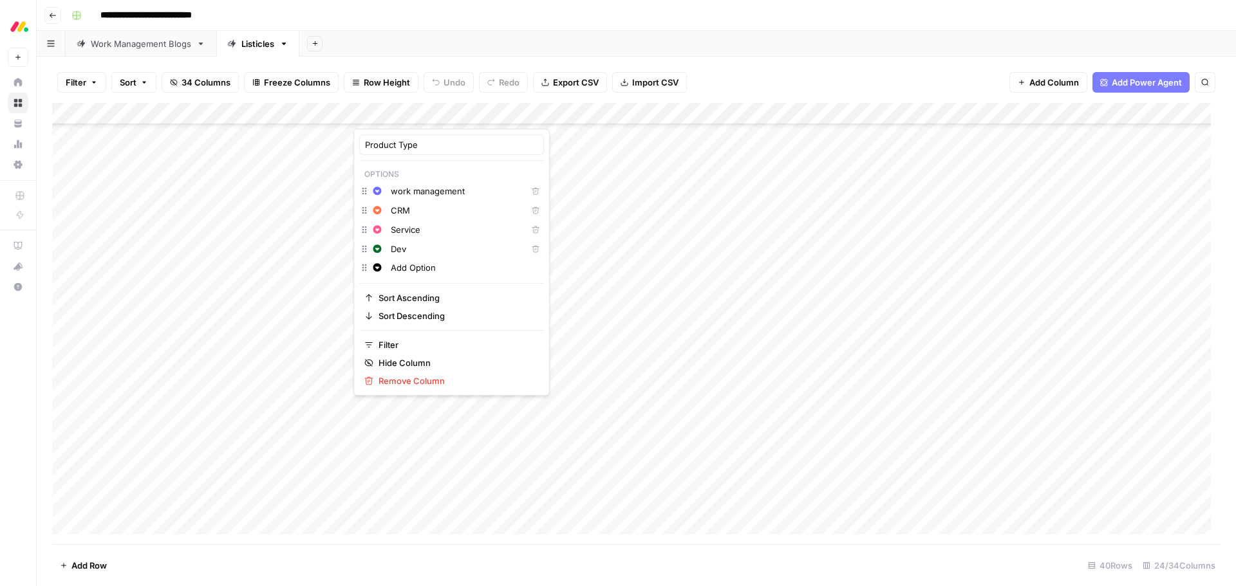
click at [395, 230] on input "Service" at bounding box center [456, 229] width 131 height 13
type input "service"
click at [398, 247] on input "Dev" at bounding box center [456, 249] width 131 height 13
type input "dev"
click at [402, 214] on input "CRM" at bounding box center [456, 210] width 131 height 13
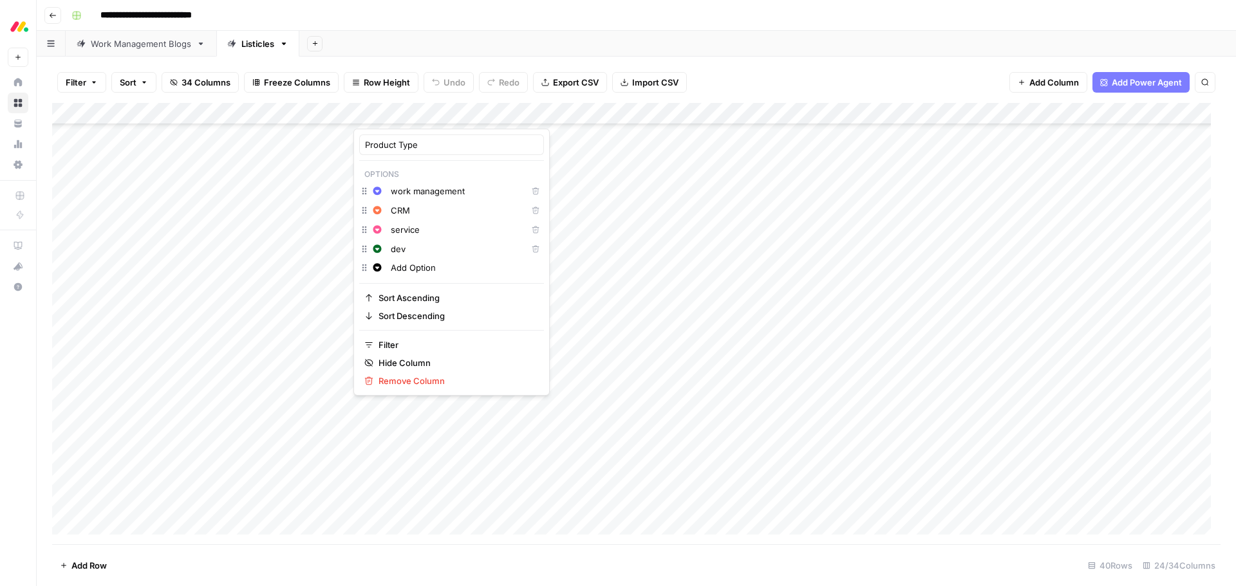
click at [402, 214] on input "CRM" at bounding box center [456, 210] width 131 height 13
click at [548, 57] on div "Filter Sort 34 Columns Freeze Columns Row Height Undo Redo Export CSV Import CS…" at bounding box center [636, 322] width 1199 height 530
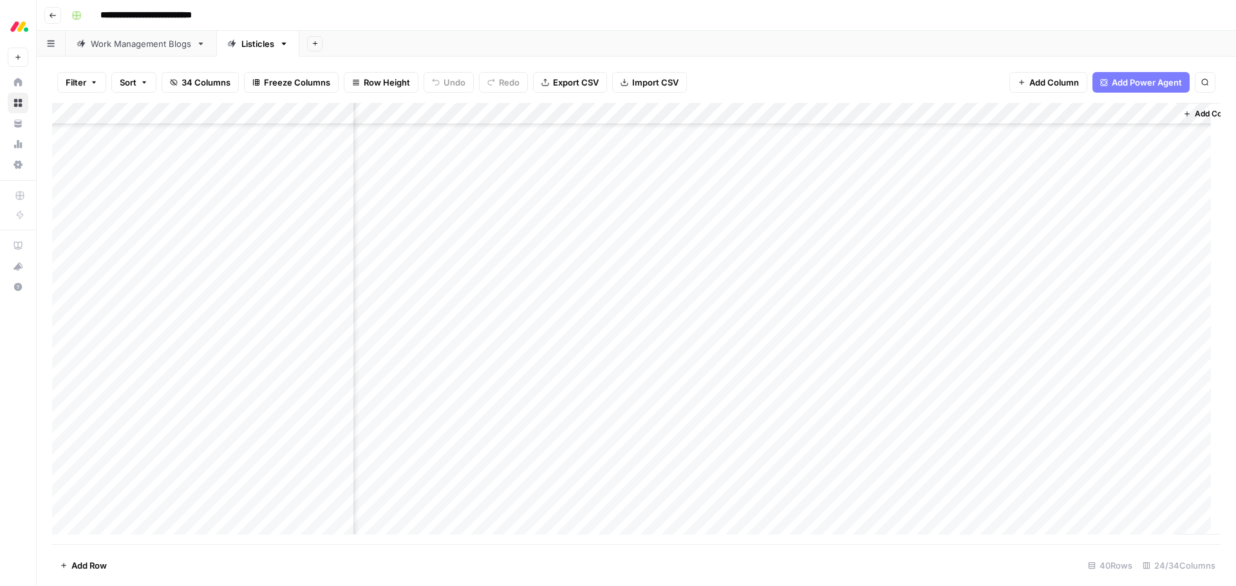
scroll to position [90, 1908]
click at [1002, 284] on div "Add Column" at bounding box center [636, 324] width 1168 height 442
